Goal: Answer question/provide support

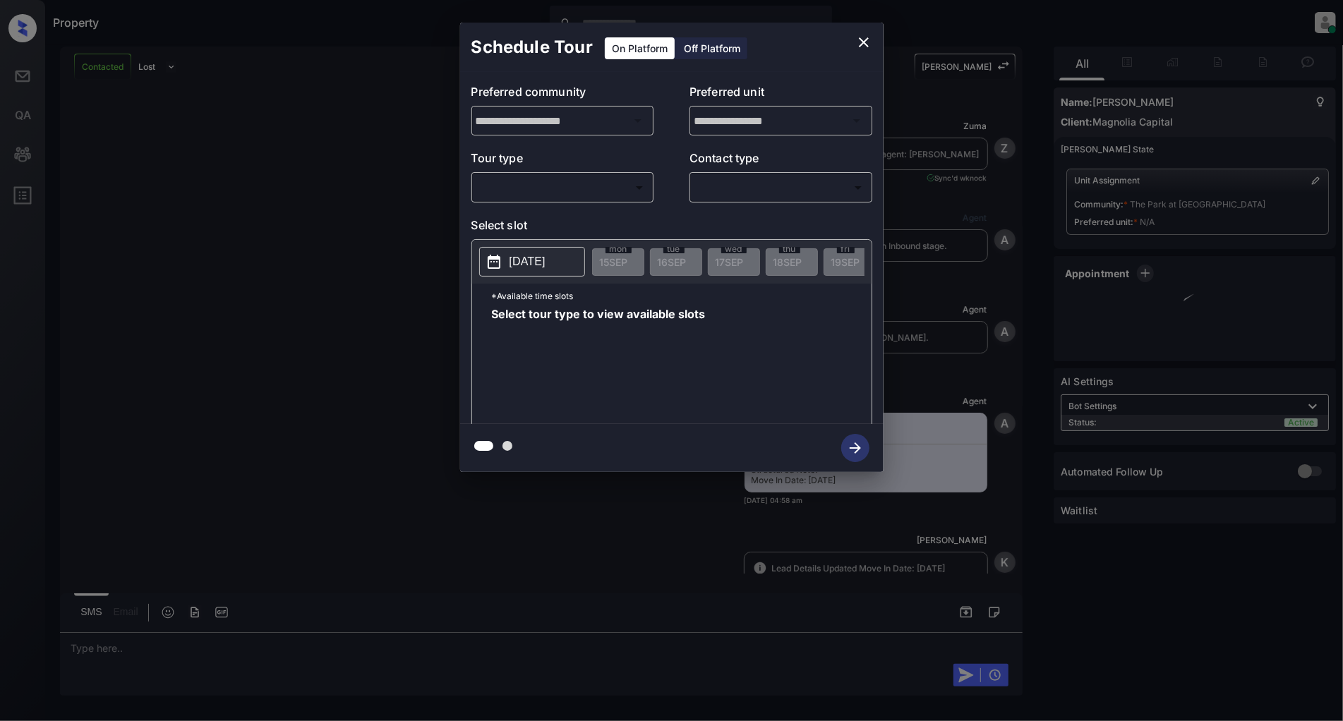
scroll to position [569, 0]
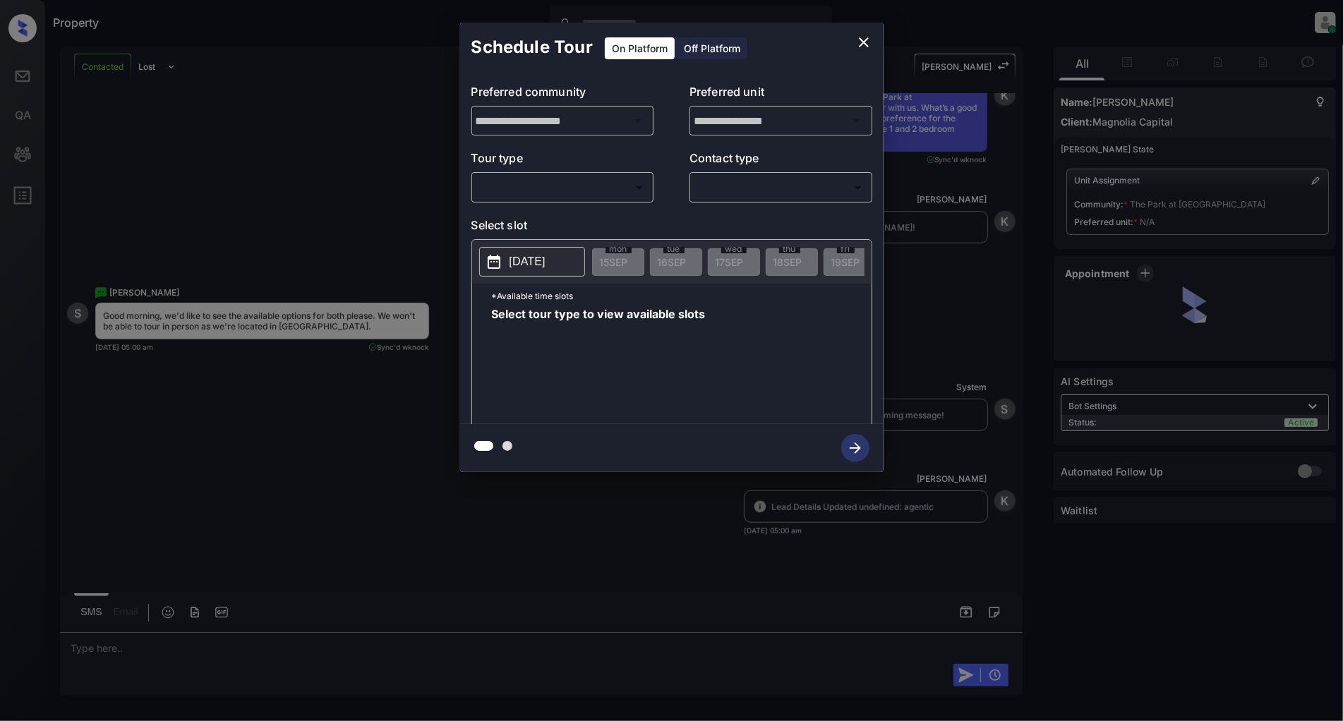
click at [600, 188] on body "Property [PERSON_NAME] Online Set yourself offline Set yourself on break Profil…" at bounding box center [671, 360] width 1343 height 721
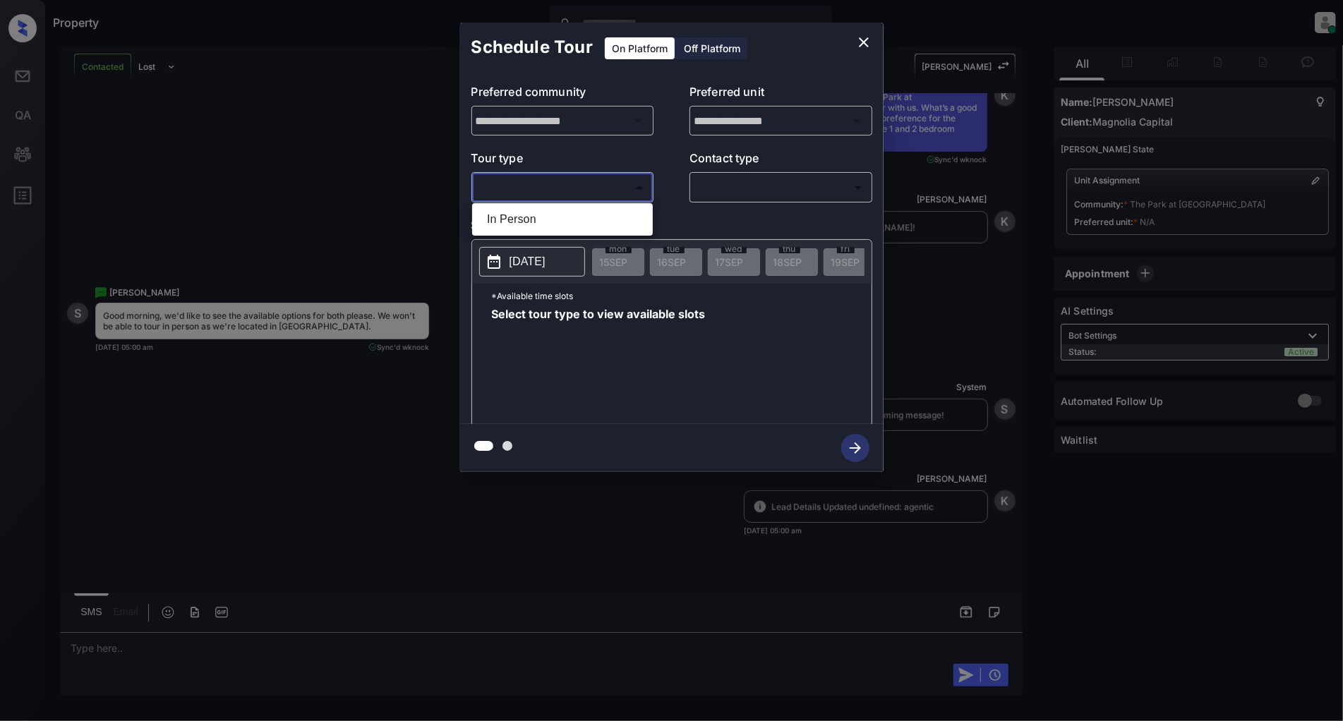
click at [344, 220] on div at bounding box center [671, 360] width 1343 height 721
click at [859, 44] on icon "close" at bounding box center [863, 42] width 17 height 17
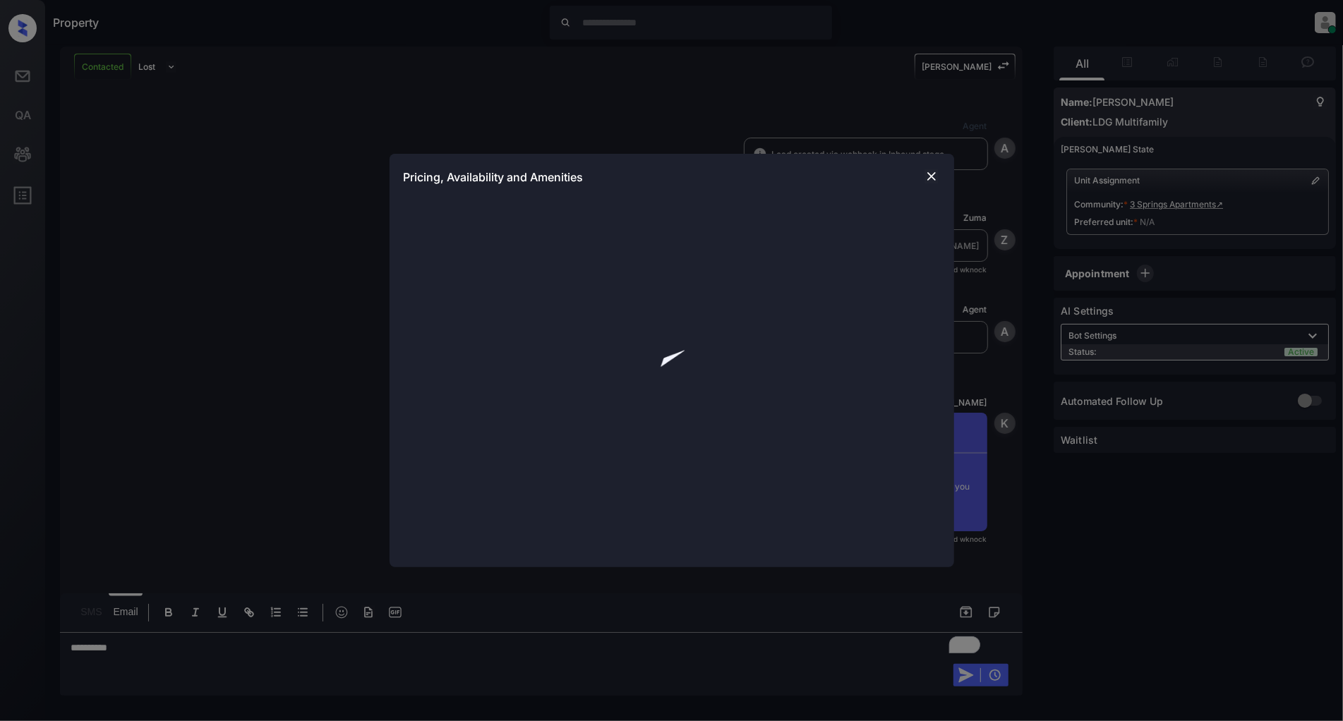
scroll to position [1733, 0]
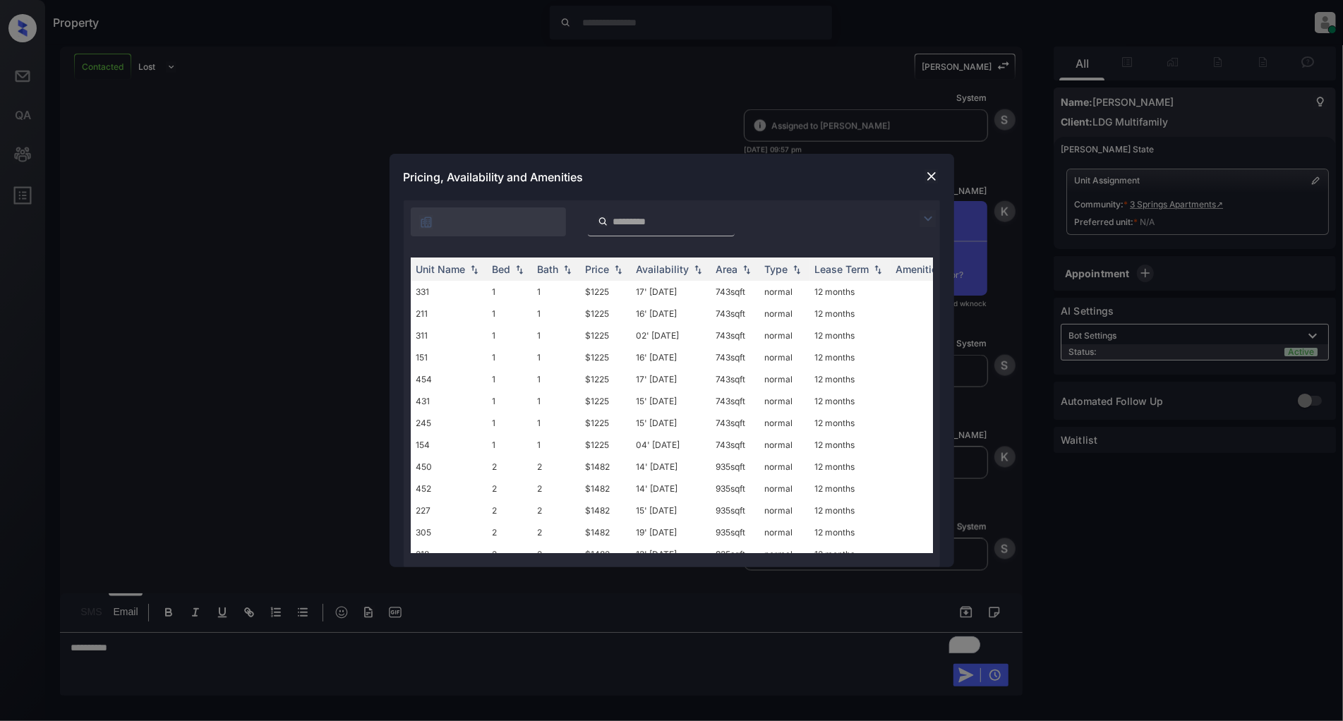
click at [930, 217] on img at bounding box center [927, 218] width 17 height 17
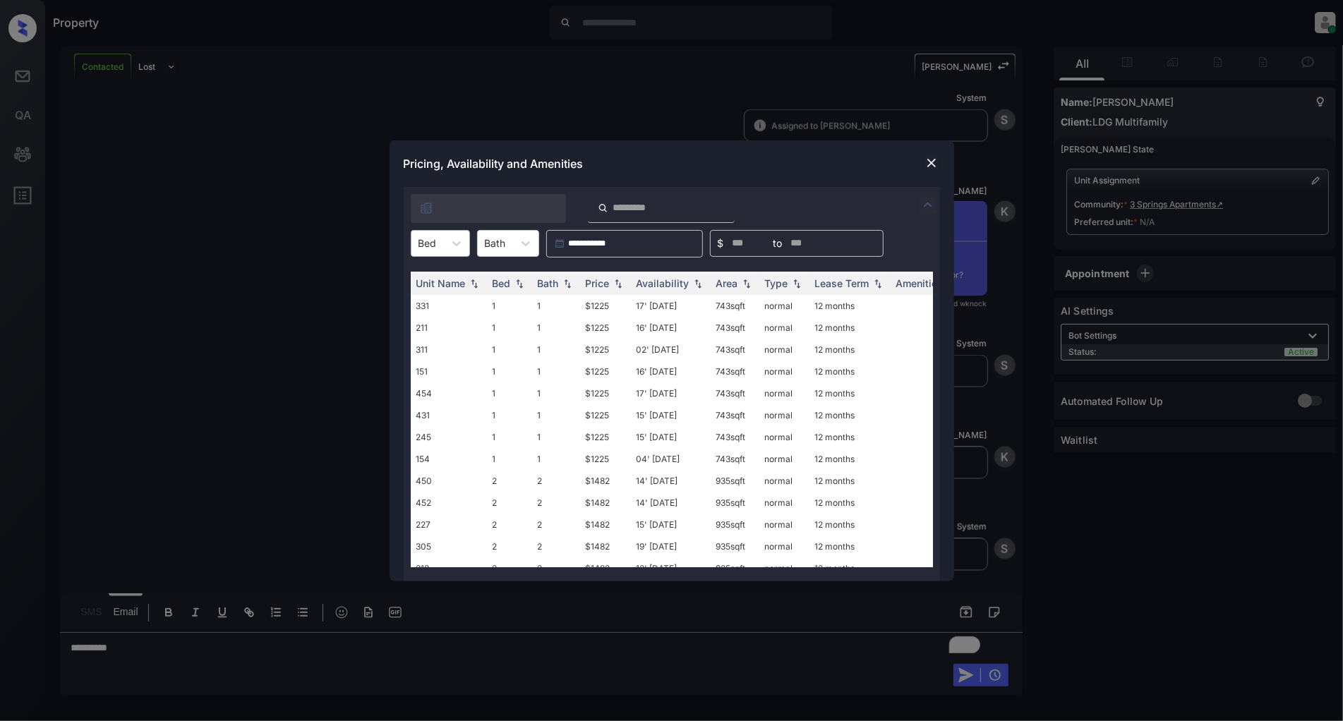
click at [440, 252] on div "Bed" at bounding box center [427, 243] width 32 height 20
click at [413, 308] on div "2" at bounding box center [440, 303] width 59 height 25
click at [623, 284] on img at bounding box center [618, 283] width 14 height 10
click at [623, 284] on img at bounding box center [618, 283] width 14 height 11
drag, startPoint x: 619, startPoint y: 306, endPoint x: 560, endPoint y: 308, distance: 59.3
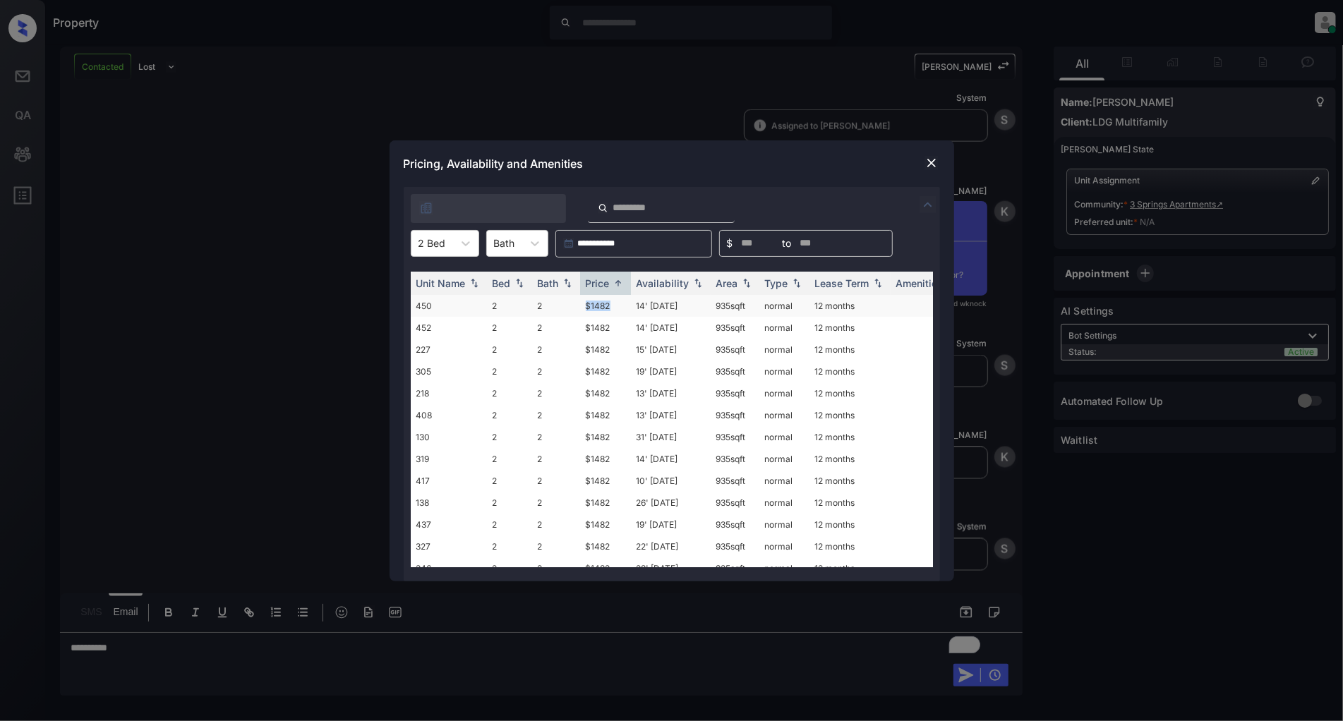
click at [560, 308] on tr "450 2 2 $1482 14' [DATE] 935 sqft normal 12 months" at bounding box center [779, 306] width 737 height 22
copy tr "$1482"
click at [938, 160] on div at bounding box center [931, 163] width 17 height 17
